Goal: Find specific page/section: Find specific page/section

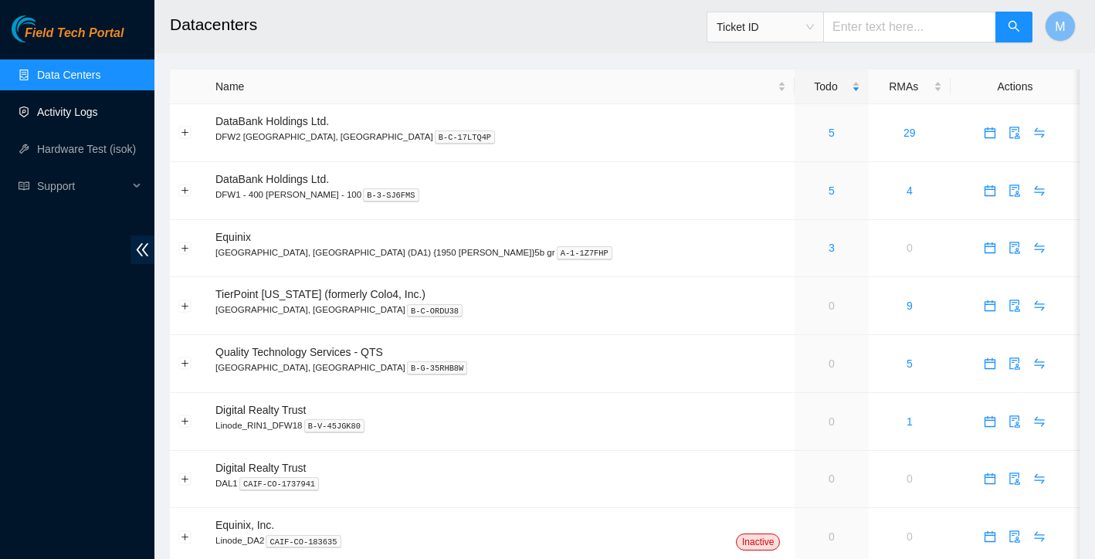
click at [85, 116] on link "Activity Logs" at bounding box center [67, 112] width 61 height 12
